Goal: Use online tool/utility: Utilize a website feature to perform a specific function

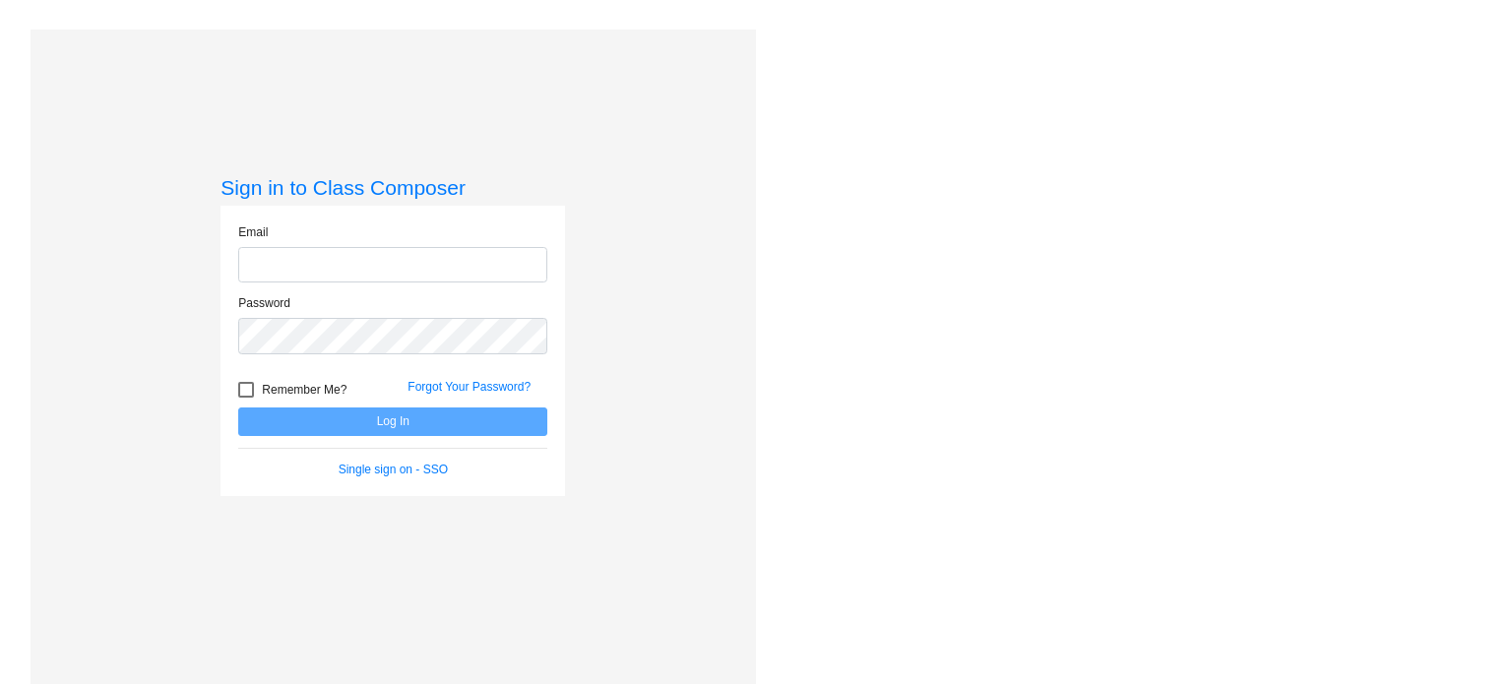
type input "[EMAIL_ADDRESS][DOMAIN_NAME]"
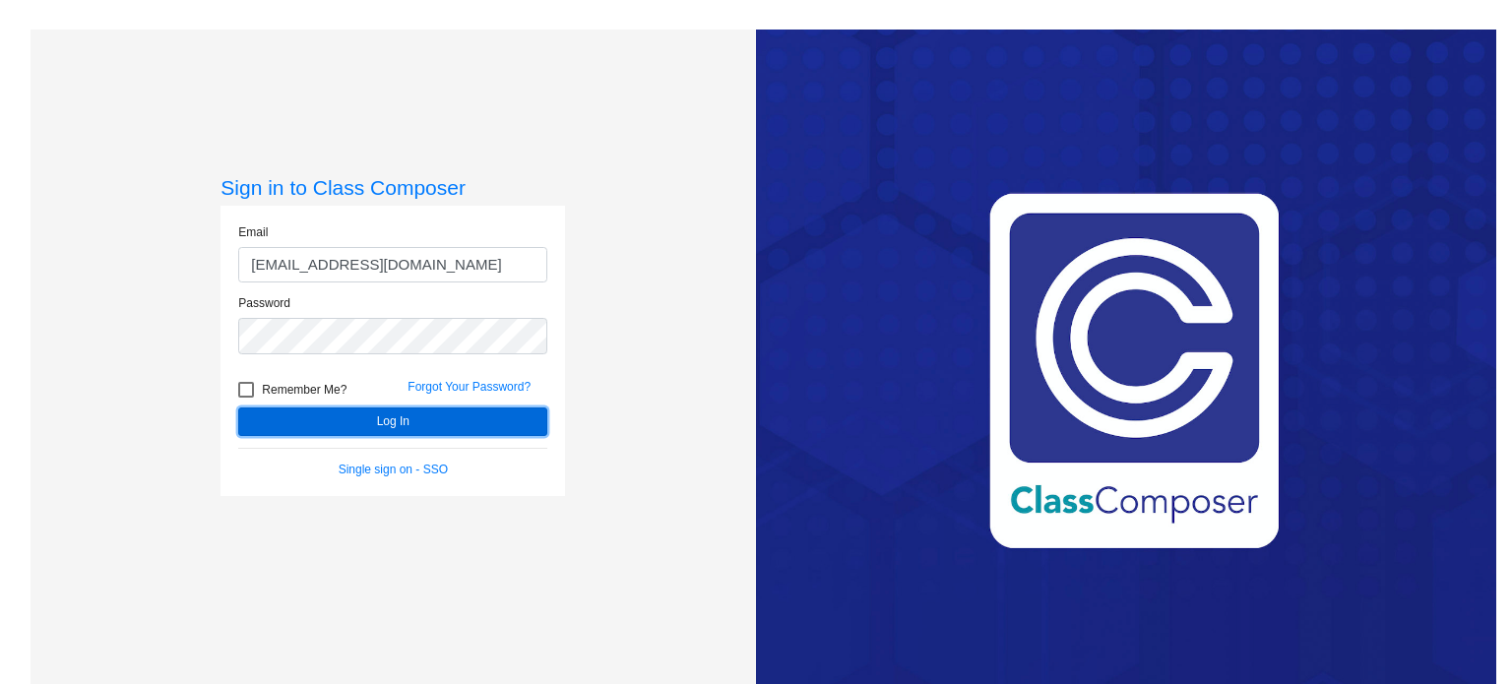
click at [433, 425] on button "Log In" at bounding box center [392, 422] width 309 height 29
click at [433, 425] on mat-sidenav-content "Sign in to Class Composer Email [EMAIL_ADDRESS][DOMAIN_NAME] Password Remember …" at bounding box center [756, 342] width 1512 height 684
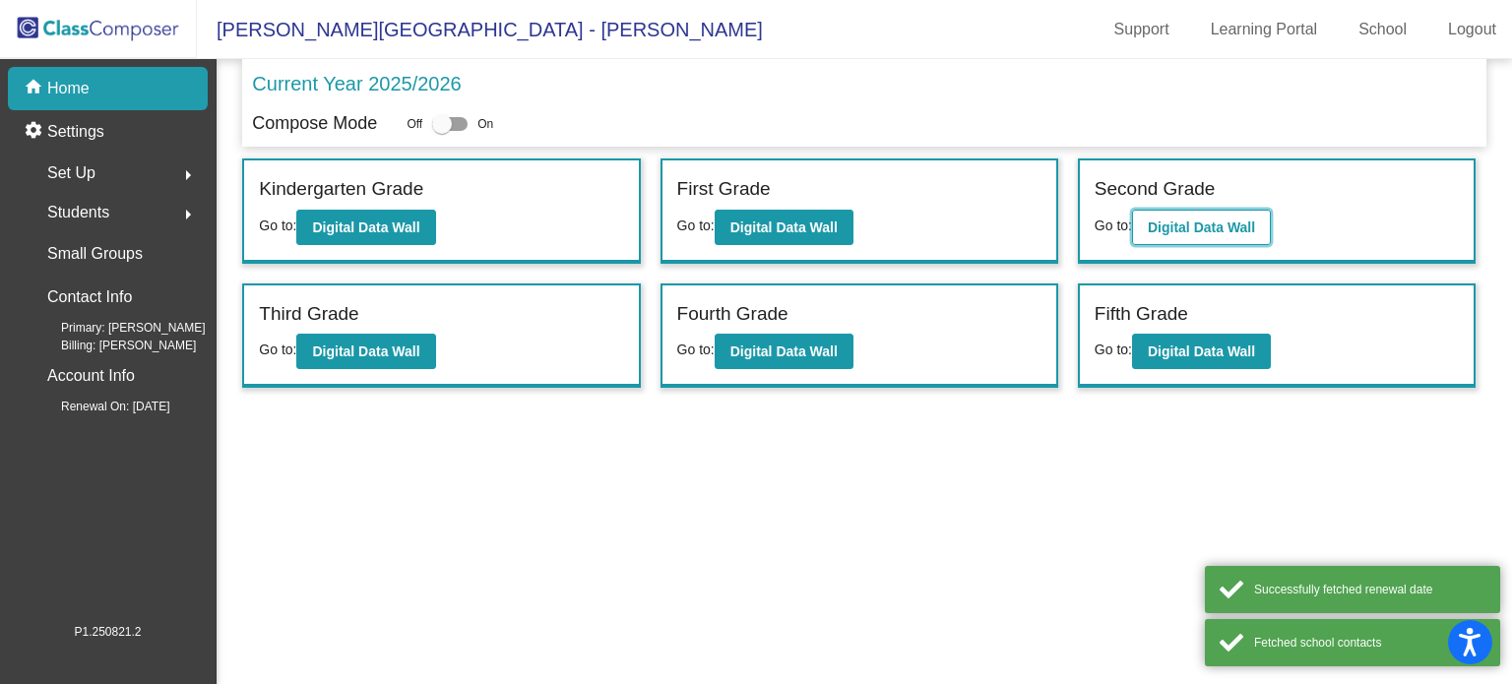
click at [1173, 210] on button "Digital Data Wall" at bounding box center [1201, 227] width 139 height 35
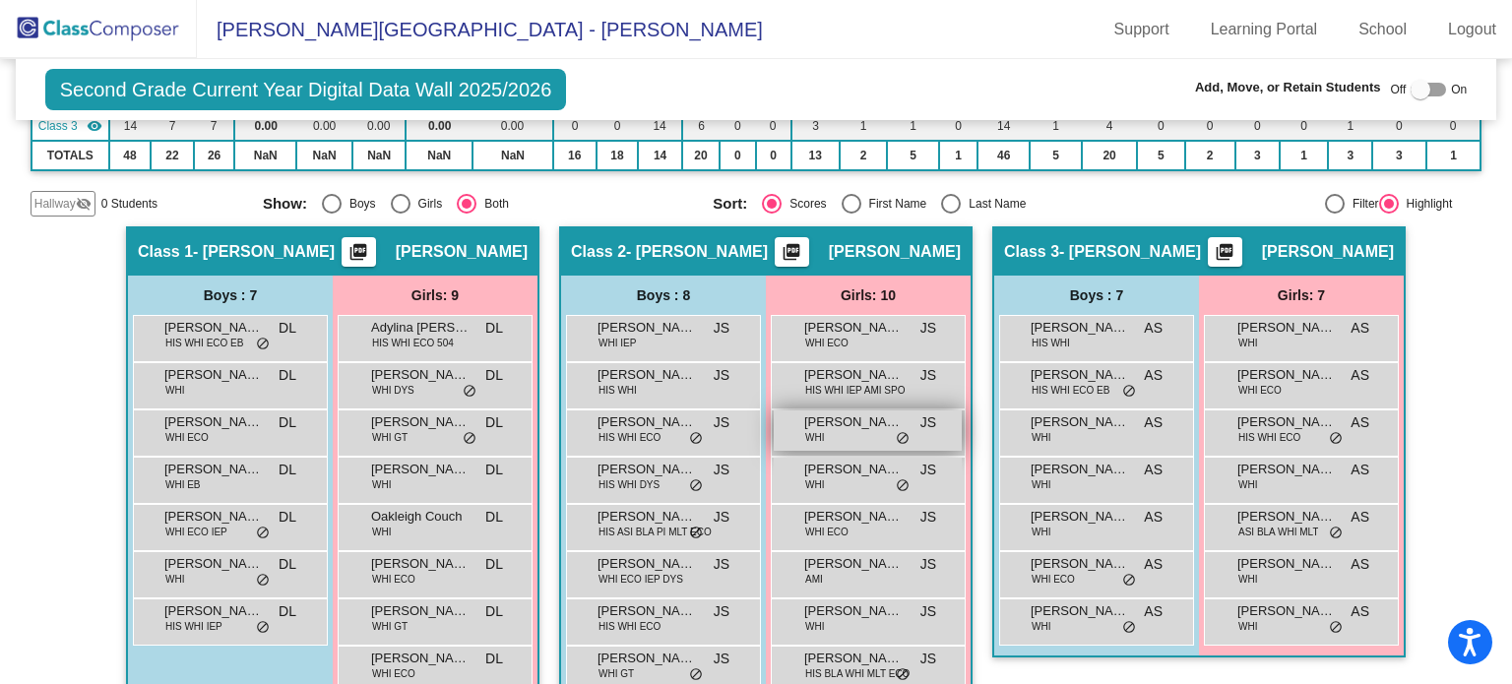
scroll to position [295, 0]
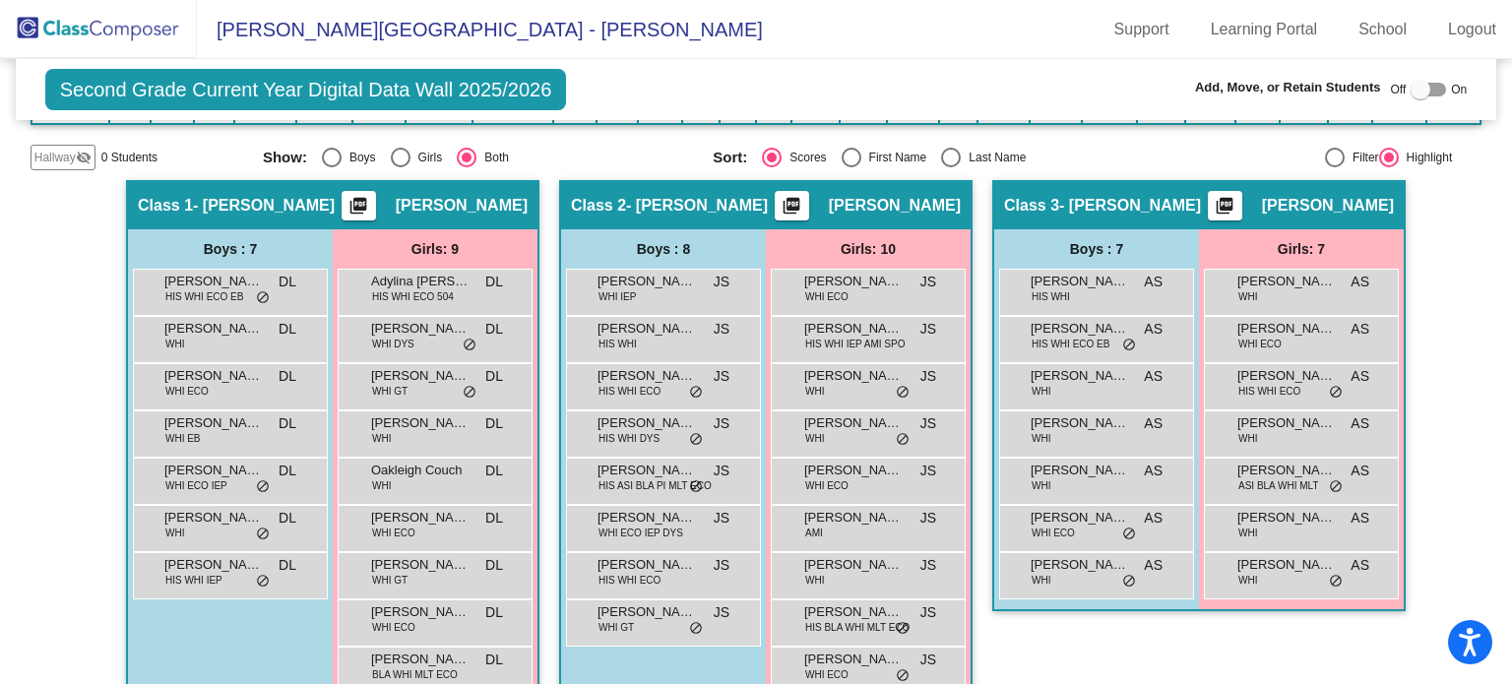
click at [1083, 158] on mat-radio-group "Sort: Scores First Name Last Name" at bounding box center [930, 158] width 435 height 20
